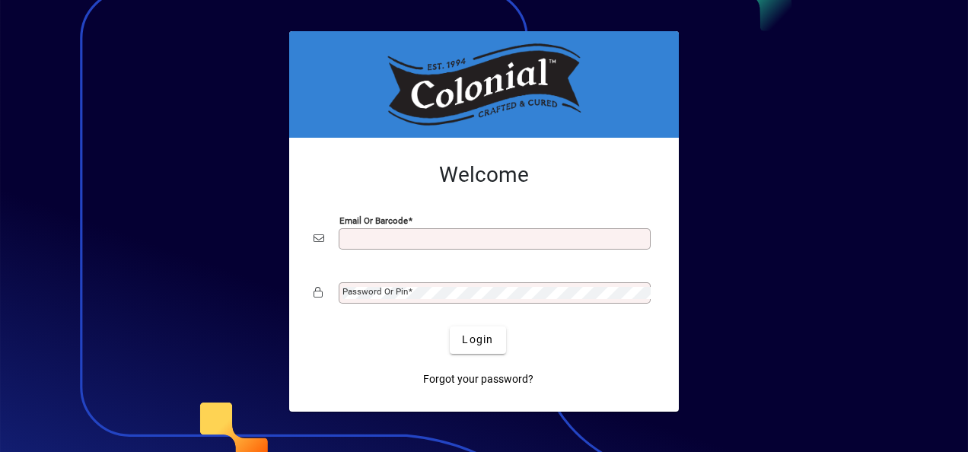
click at [368, 242] on input "Email or Barcode" at bounding box center [497, 239] width 308 height 12
type input "**********"
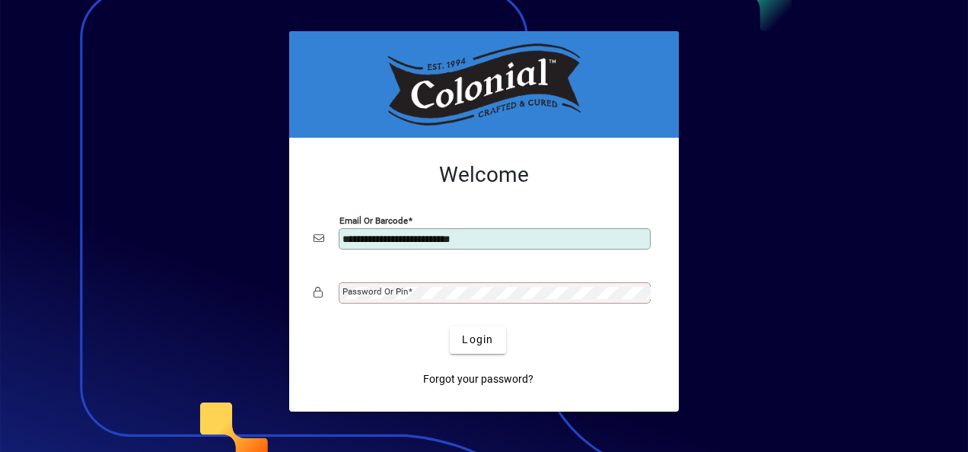
click at [378, 292] on mat-label "Password or Pin" at bounding box center [375, 291] width 65 height 11
click at [450, 327] on button "Login" at bounding box center [478, 340] width 56 height 27
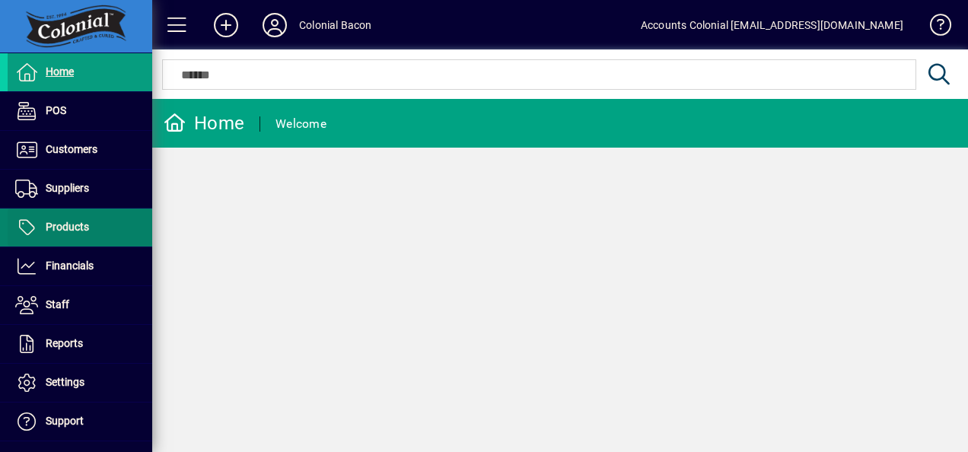
drag, startPoint x: 88, startPoint y: 192, endPoint x: 91, endPoint y: 209, distance: 17.0
click at [89, 193] on span "Suppliers" at bounding box center [67, 188] width 43 height 12
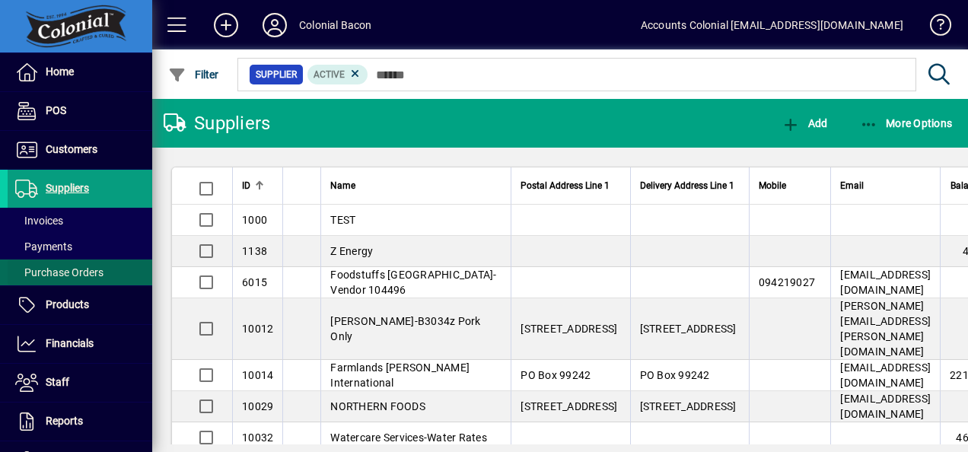
drag, startPoint x: 72, startPoint y: 271, endPoint x: 87, endPoint y: 263, distance: 16.3
click at [73, 271] on span "Purchase Orders" at bounding box center [59, 272] width 88 height 12
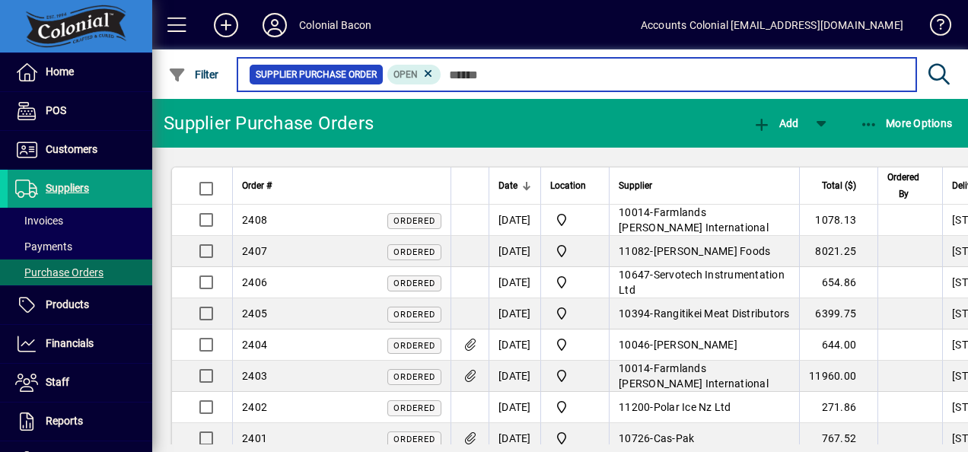
click at [452, 81] on input "text" at bounding box center [672, 74] width 463 height 21
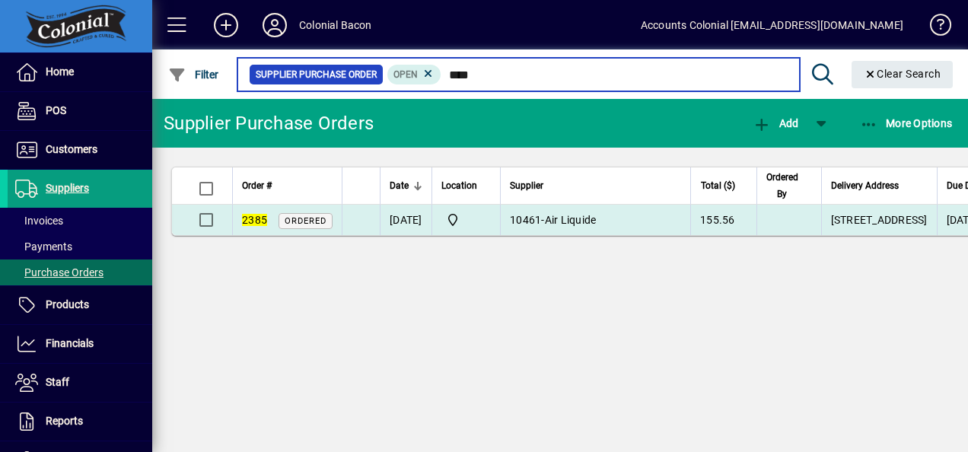
type input "****"
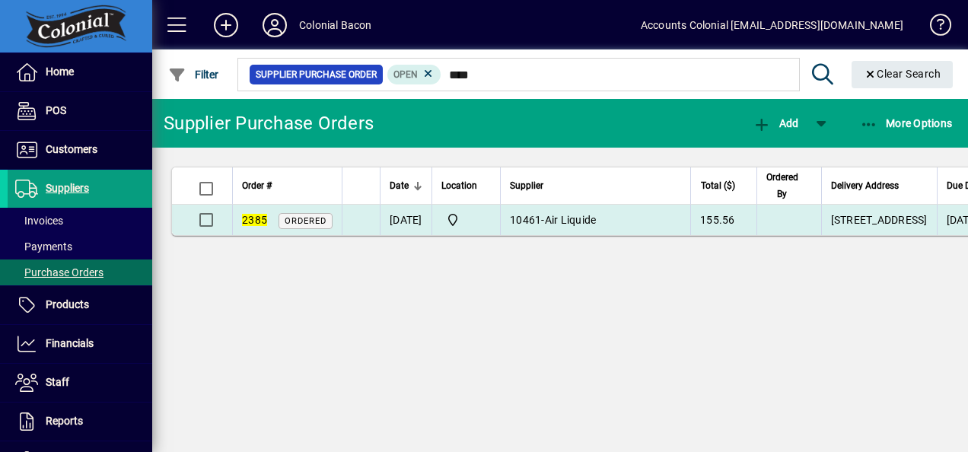
click at [408, 235] on td "[DATE]" at bounding box center [406, 220] width 52 height 30
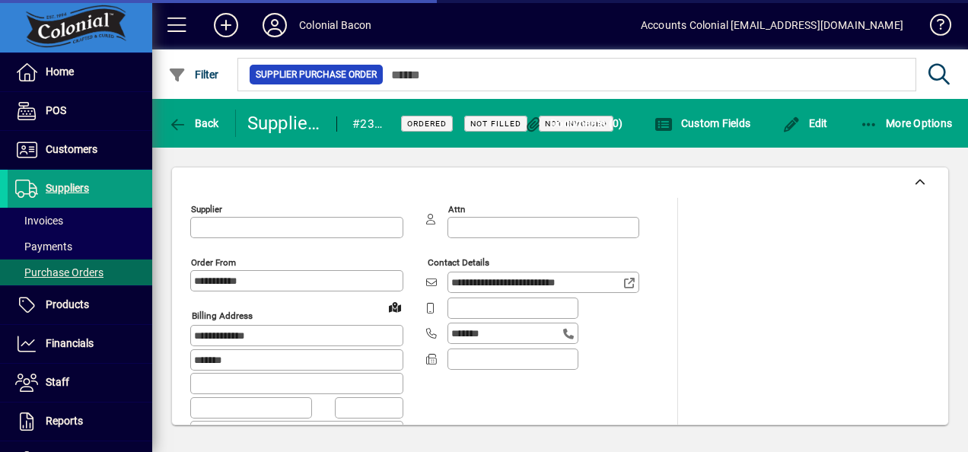
type input "**********"
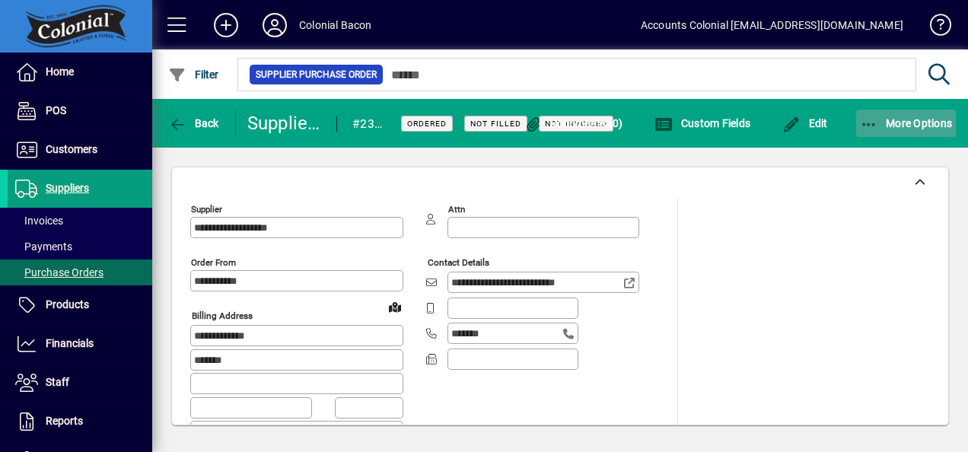
click at [872, 124] on icon "button" at bounding box center [869, 124] width 19 height 15
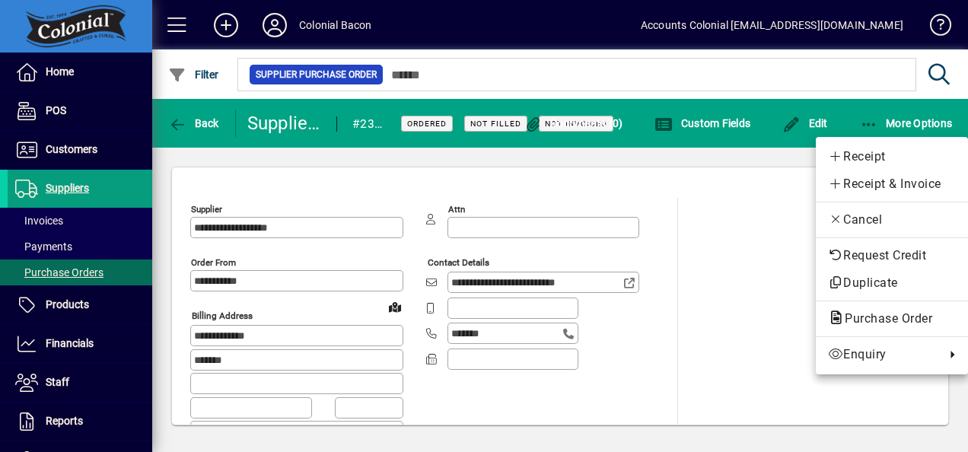
click at [731, 232] on div at bounding box center [484, 226] width 968 height 452
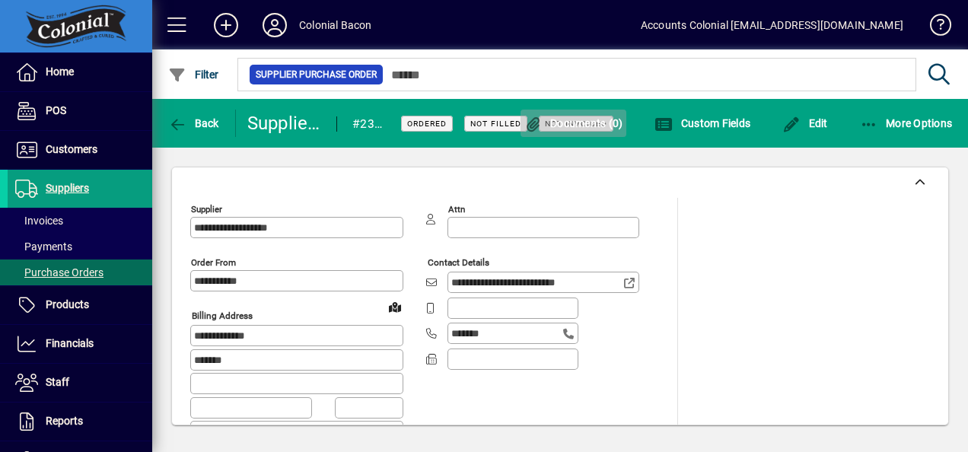
click at [584, 123] on span "Documents (0)" at bounding box center [573, 123] width 99 height 12
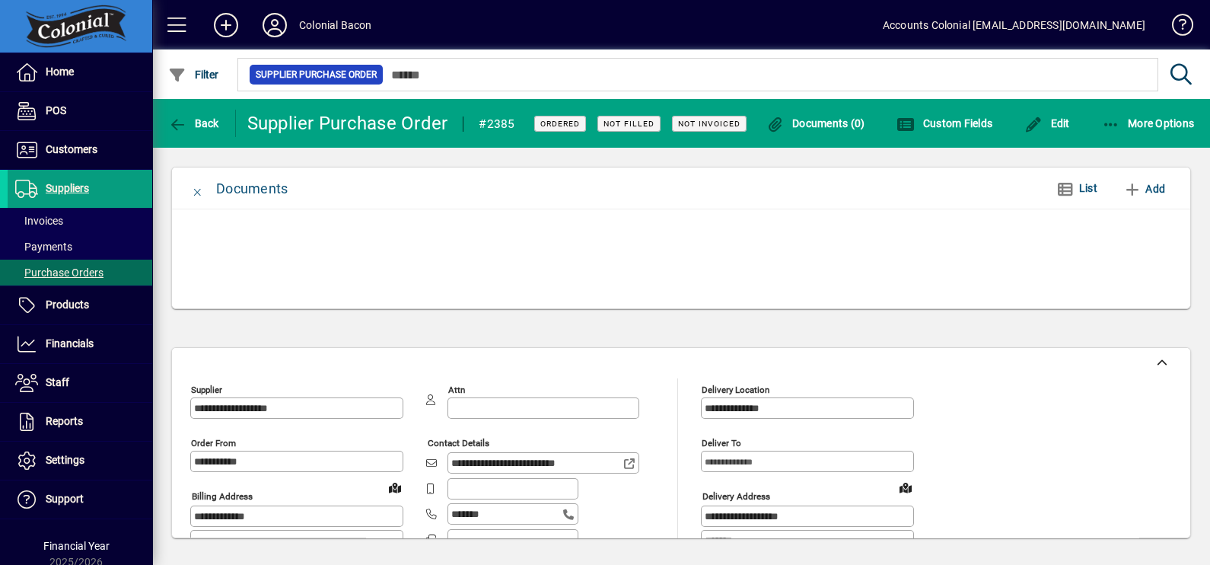
drag, startPoint x: 935, startPoint y: 0, endPoint x: 608, endPoint y: 327, distance: 462.3
click at [607, 329] on app-page-card "Documents List Add" at bounding box center [681, 242] width 1058 height 188
click at [813, 131] on span "button" at bounding box center [816, 123] width 107 height 37
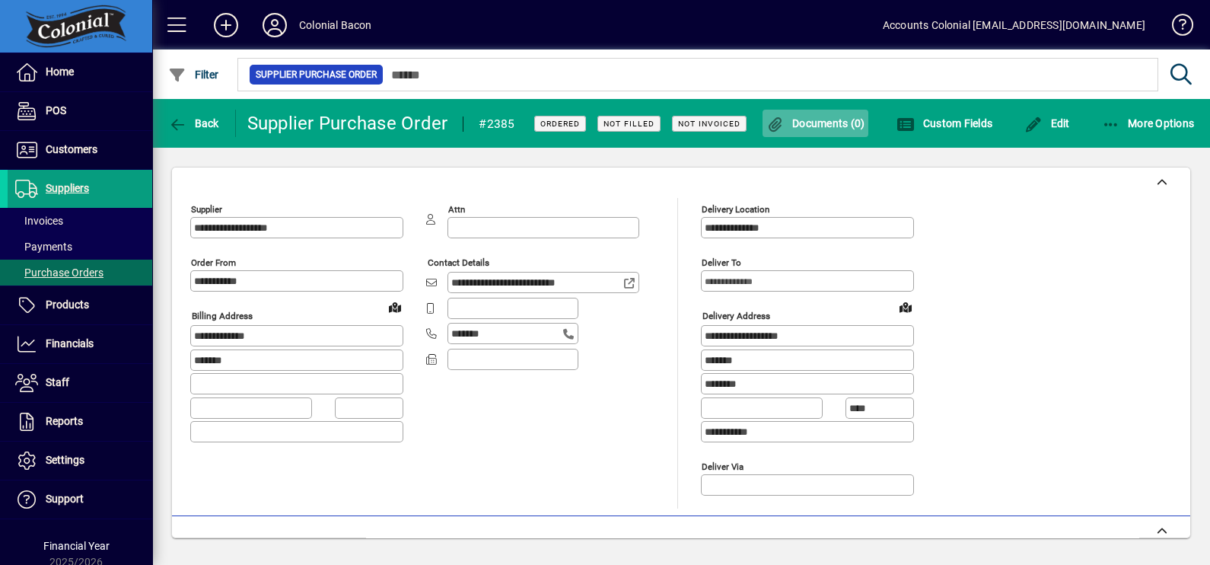
click at [823, 122] on span "Documents (0)" at bounding box center [816, 123] width 99 height 12
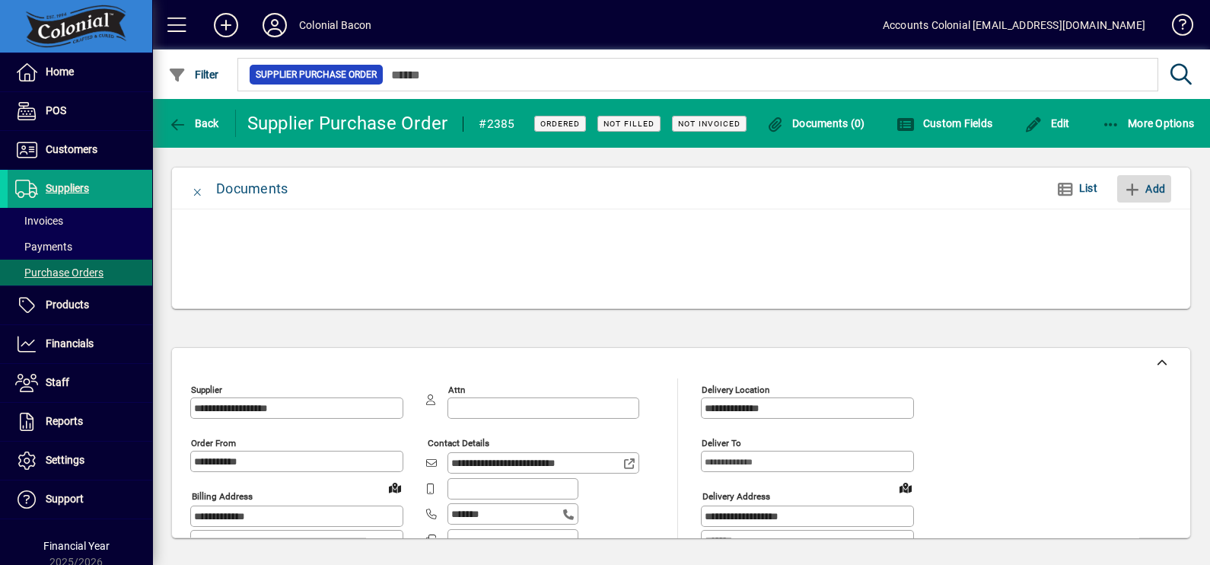
click at [967, 182] on icon "button" at bounding box center [1133, 189] width 19 height 15
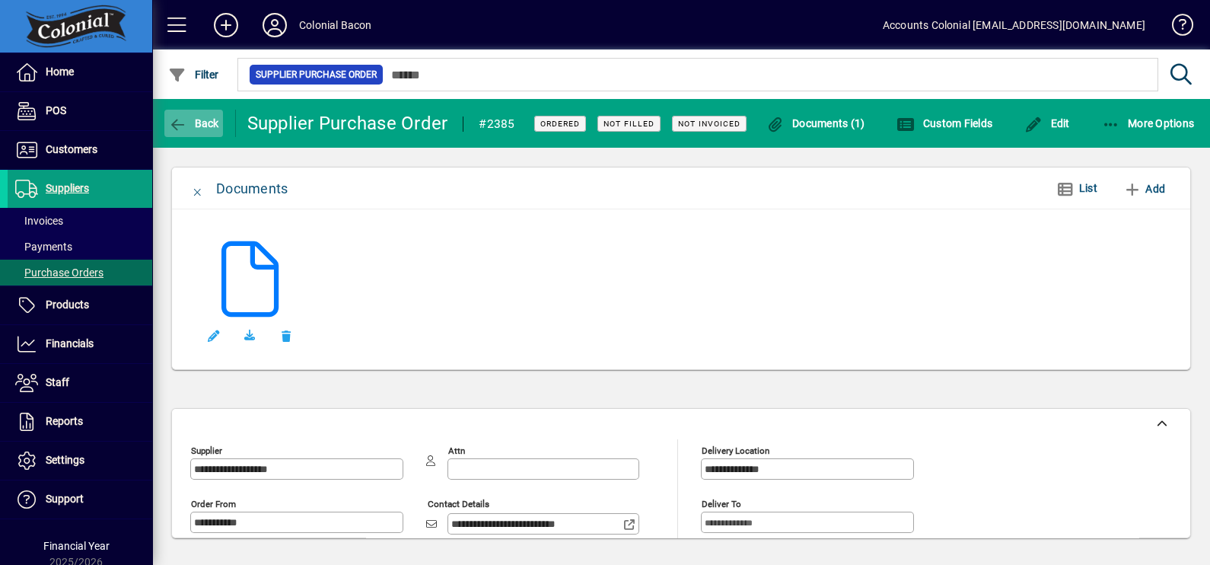
click at [211, 124] on span "Back" at bounding box center [193, 123] width 51 height 12
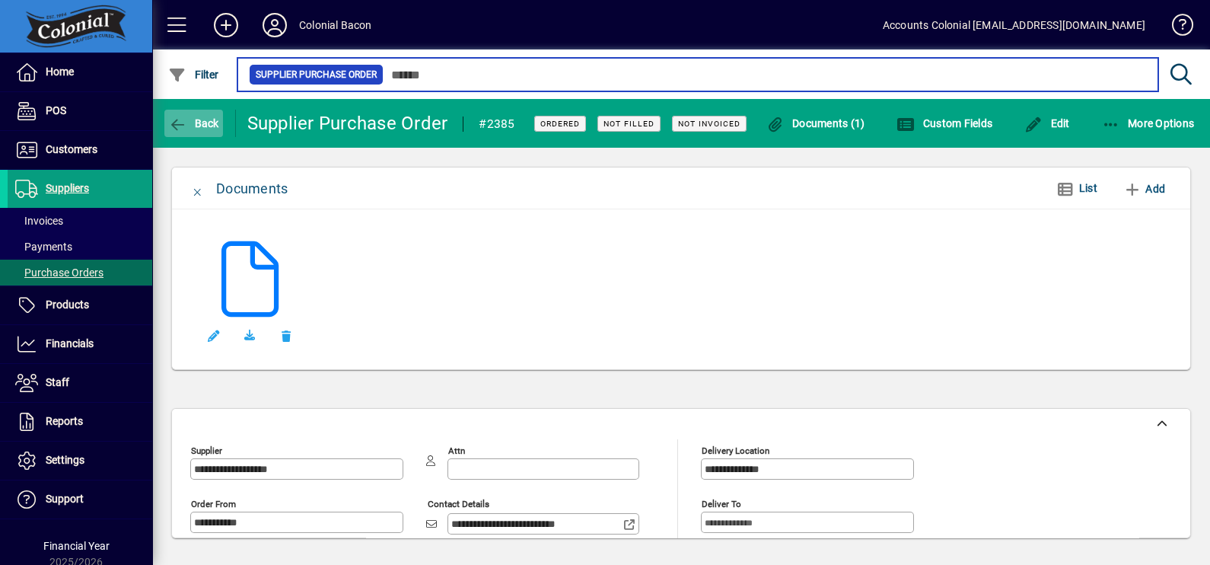
type input "****"
